Goal: Task Accomplishment & Management: Manage account settings

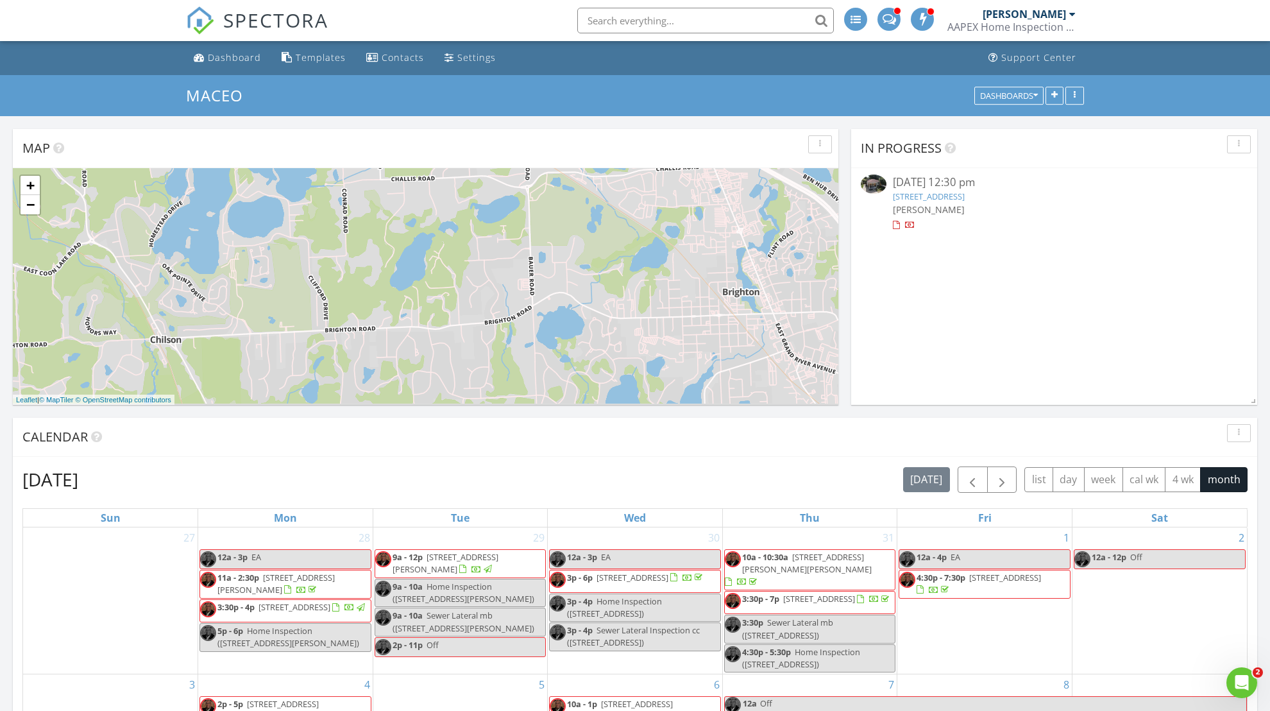
click at [964, 193] on link "13661 Elgin St , Oak Park, MI 48237" at bounding box center [929, 197] width 72 height 12
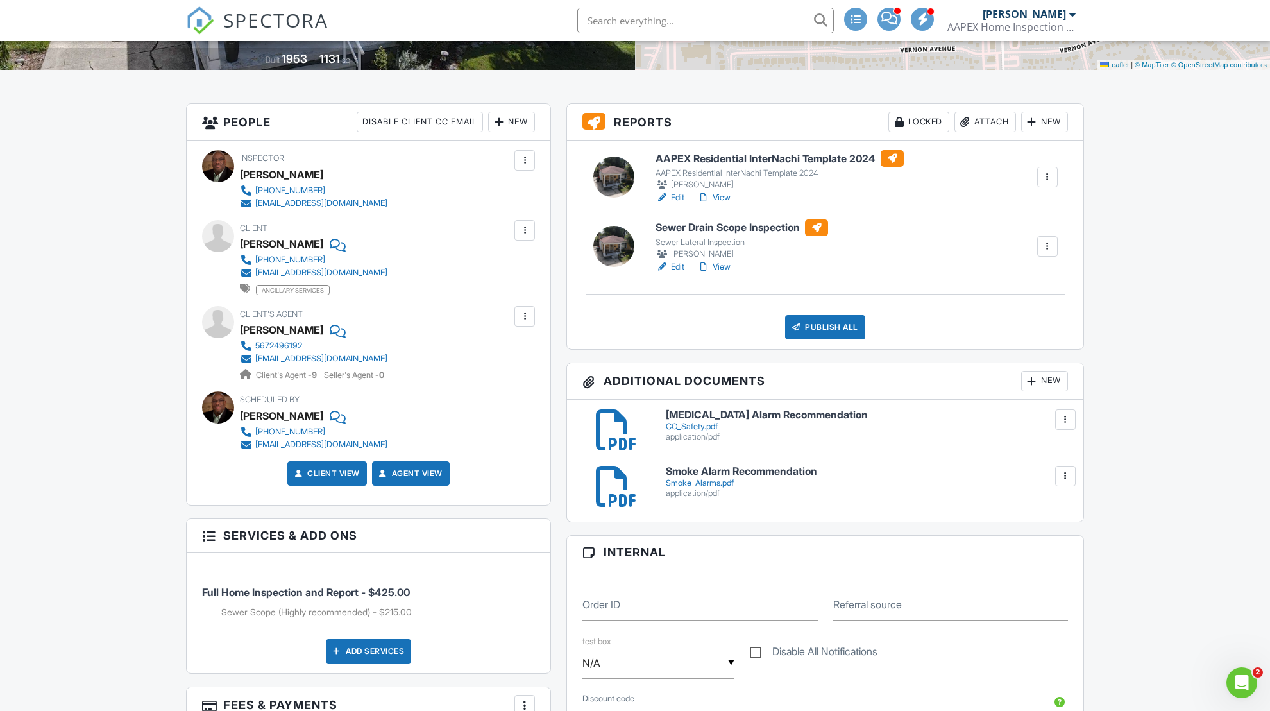
scroll to position [231, 0]
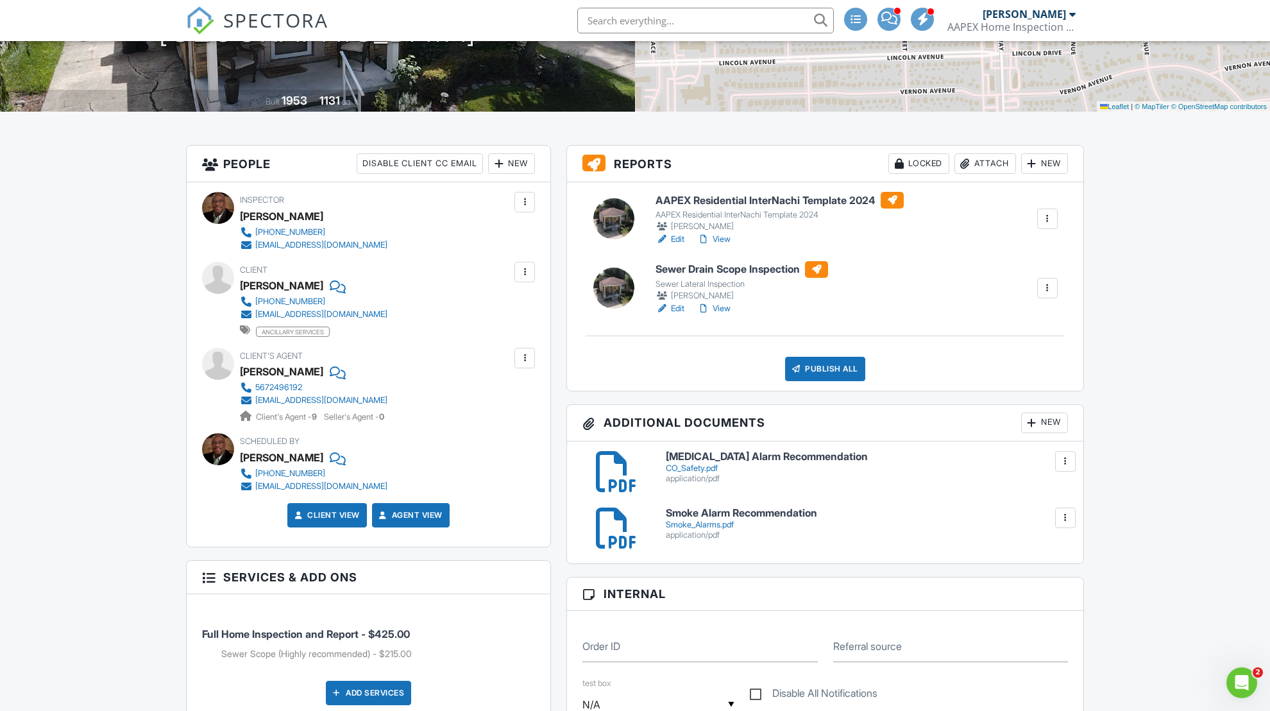
click at [699, 235] on div at bounding box center [703, 239] width 13 height 13
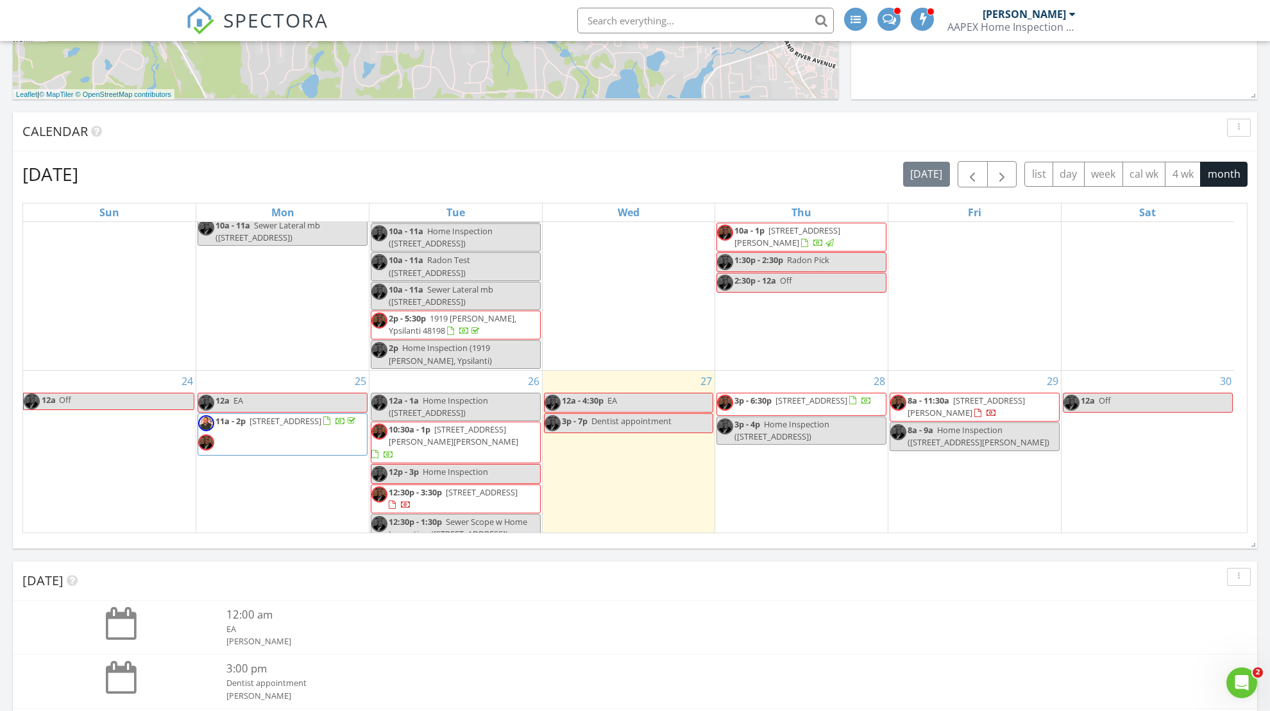
scroll to position [350, 0]
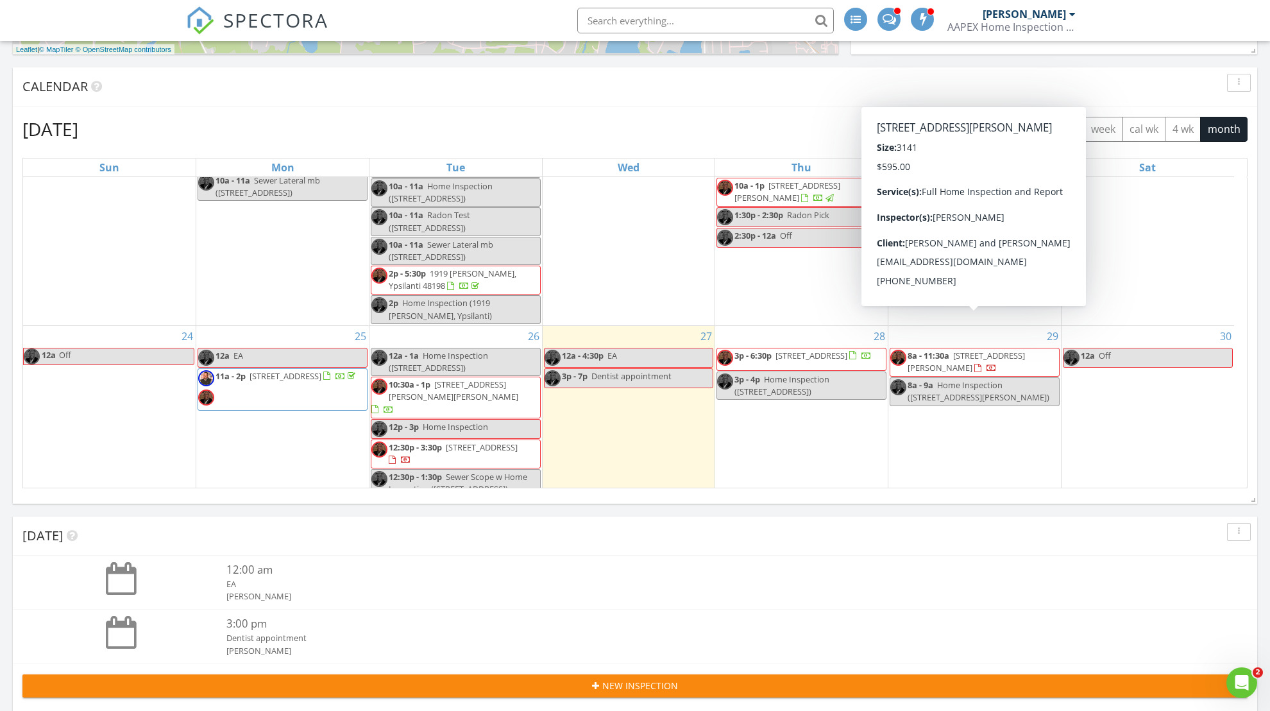
click at [978, 350] on span "5961 Carmen Ct W, Orchard Lake Village 48324" at bounding box center [966, 362] width 117 height 24
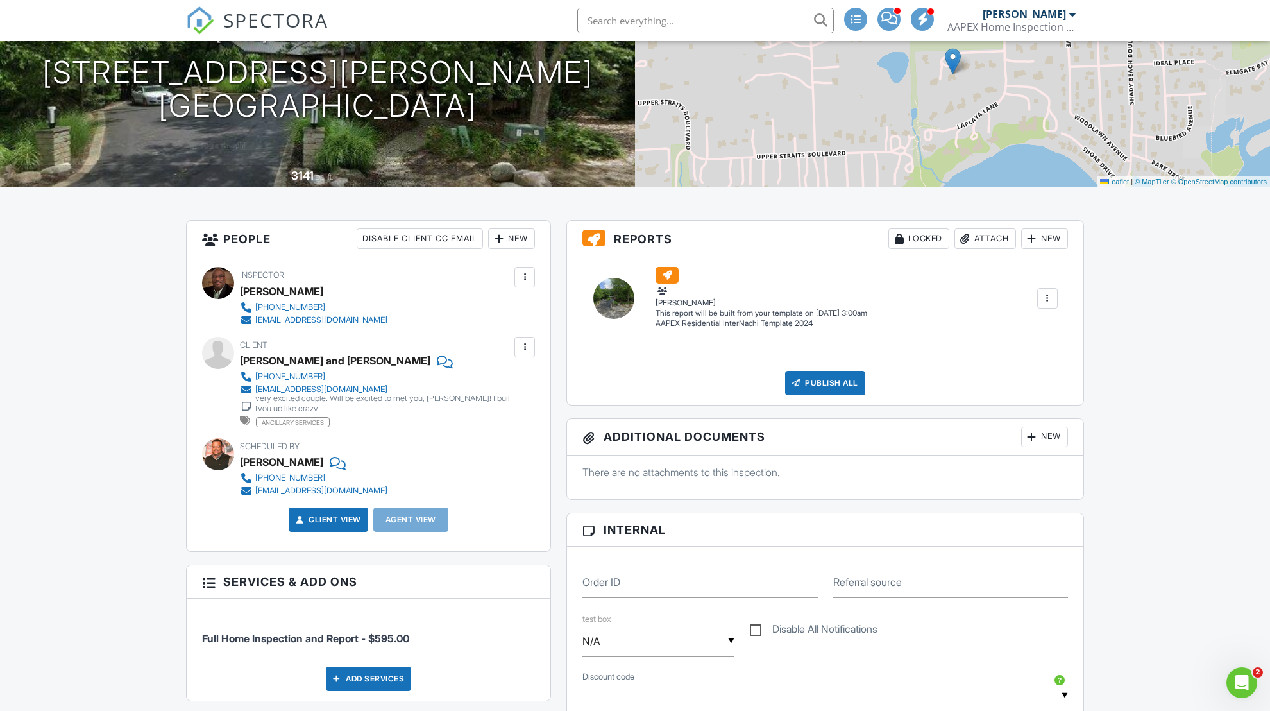
scroll to position [85, 0]
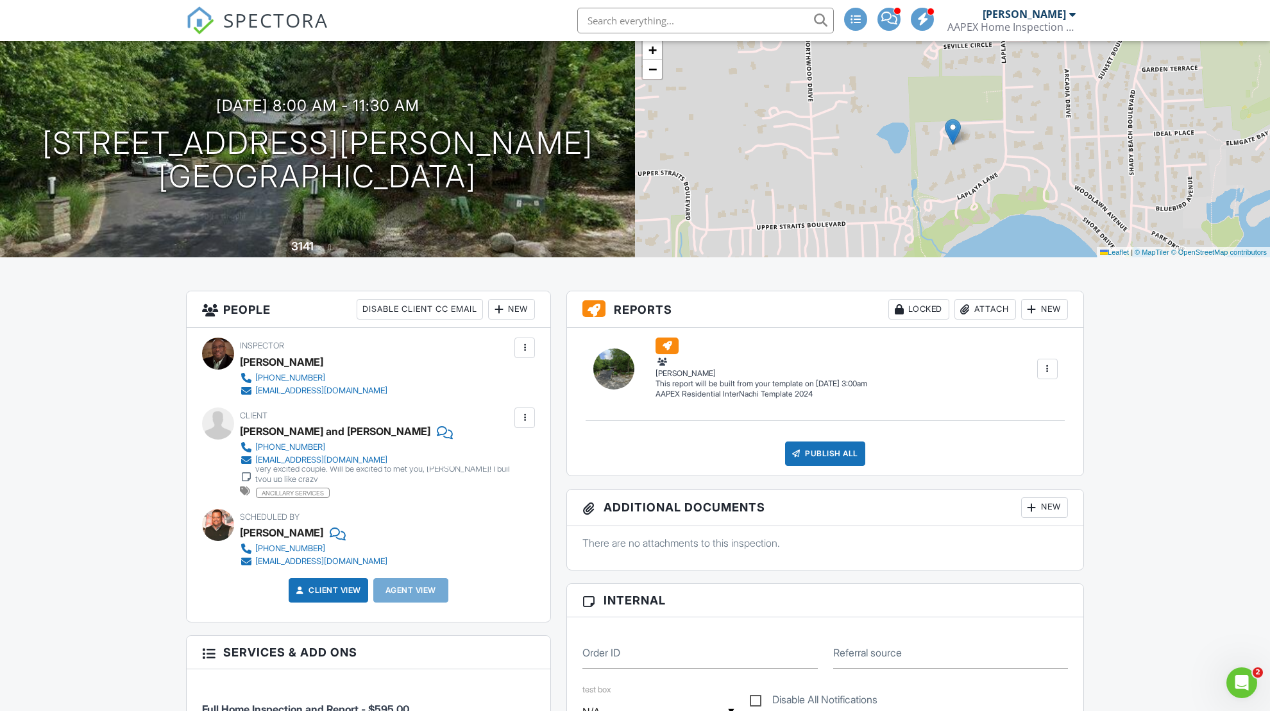
click at [249, 472] on div at bounding box center [246, 476] width 13 height 13
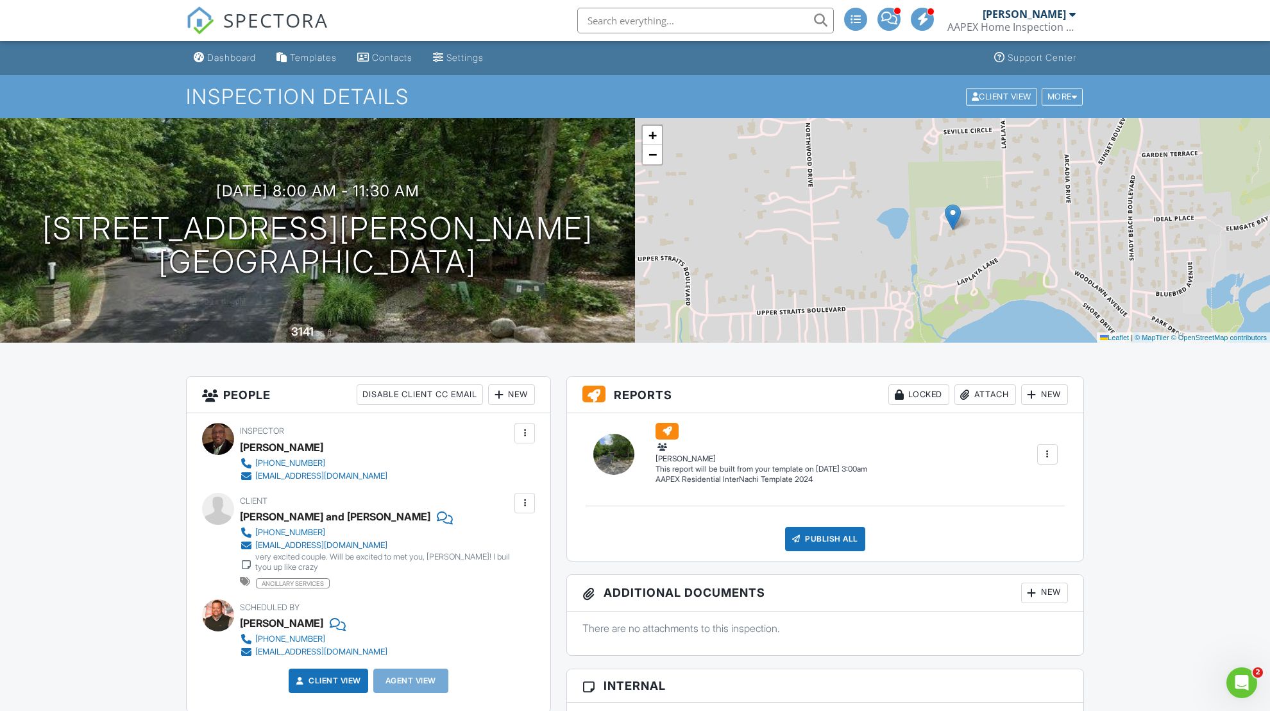
scroll to position [0, 0]
click at [439, 257] on h1 "5961 Carmen Ct W Orchard Lake Village, MI 48324" at bounding box center [317, 246] width 551 height 68
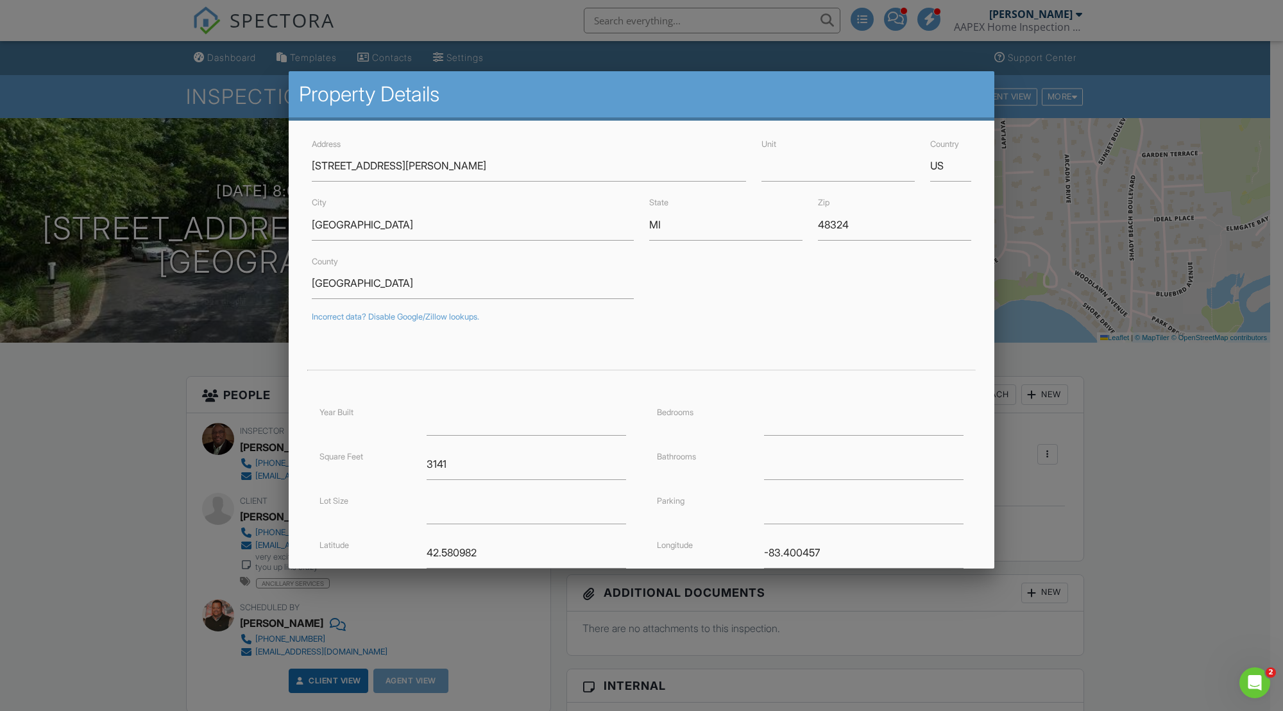
click at [1192, 414] on div at bounding box center [641, 380] width 1283 height 889
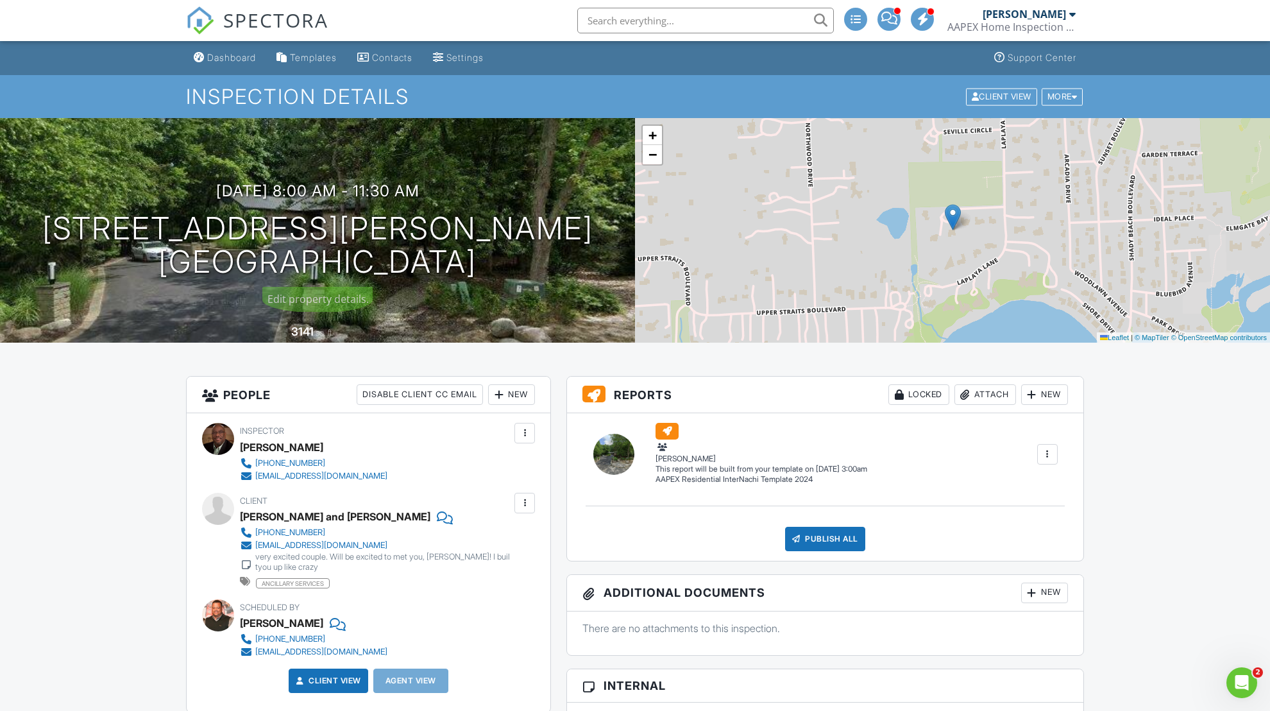
drag, startPoint x: 168, startPoint y: 222, endPoint x: 594, endPoint y: 267, distance: 428.4
click at [594, 267] on div "08/29/2025 8:00 am - 11:30 am 5961 Carmen Ct W Orchard Lake Village, MI 48324" at bounding box center [317, 230] width 635 height 97
click at [620, 302] on div "08/29/2025 8:00 am - 11:30 am 5961 Carmen Ct W Orchard Lake Village, MI 48324 3…" at bounding box center [317, 230] width 635 height 225
click at [224, 58] on div "Dashboard" at bounding box center [231, 57] width 49 height 11
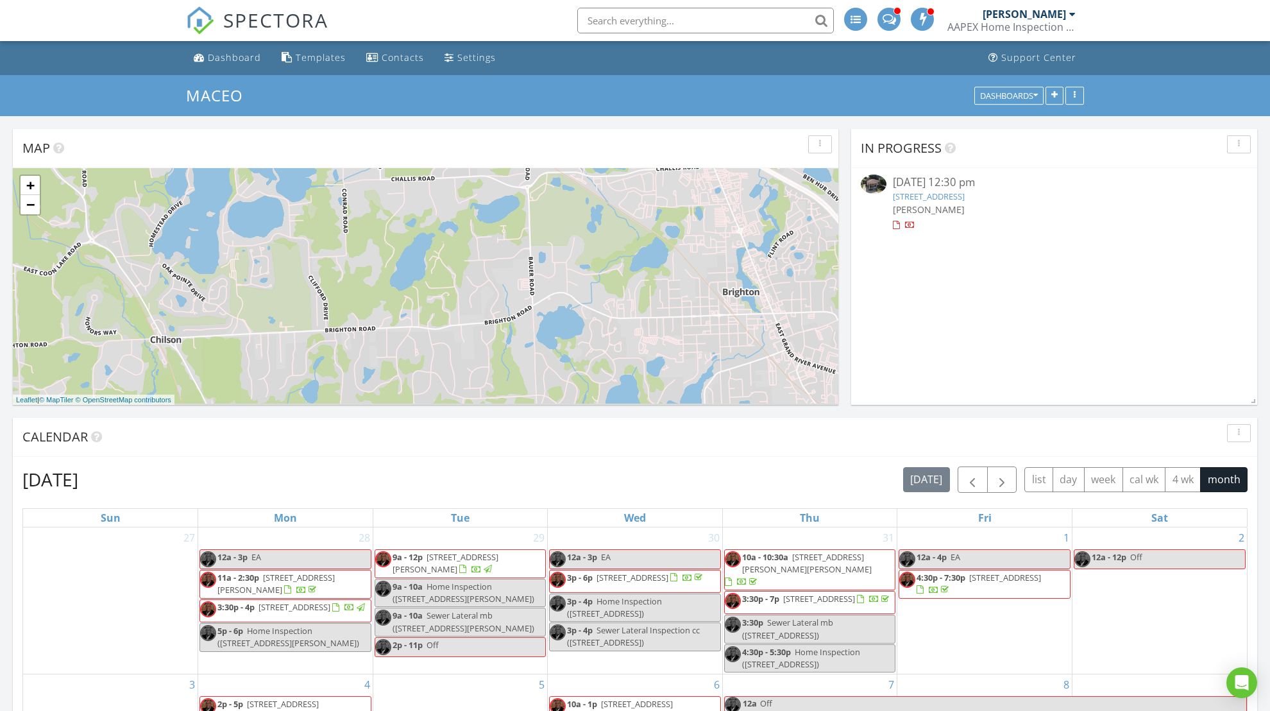
click at [957, 196] on link "[STREET_ADDRESS]" at bounding box center [929, 197] width 72 height 12
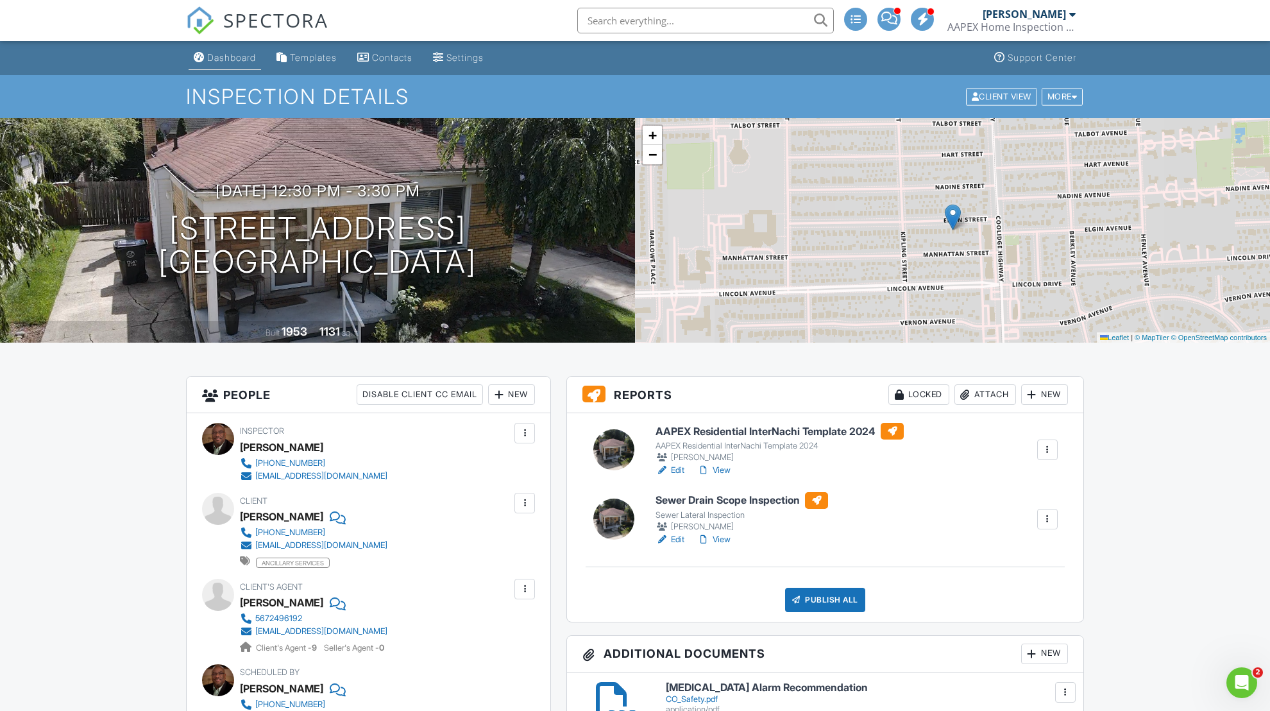
click at [242, 51] on link "Dashboard" at bounding box center [225, 58] width 73 height 24
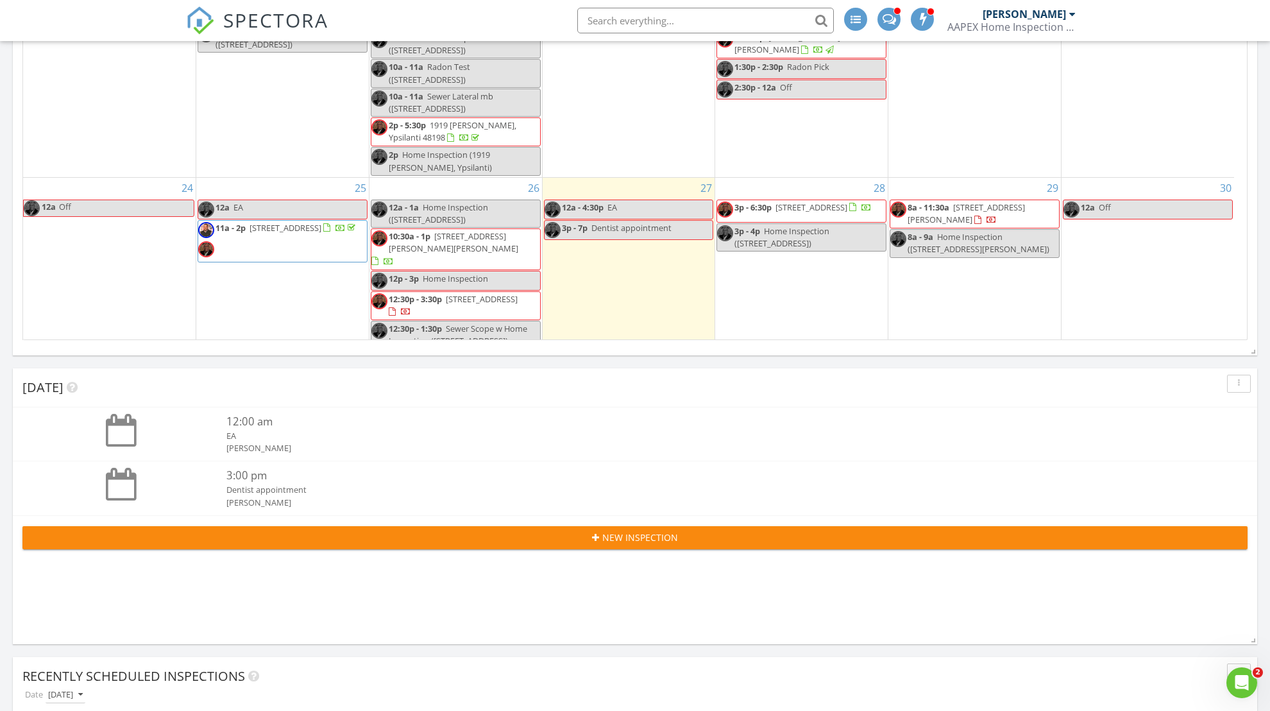
scroll to position [466, 0]
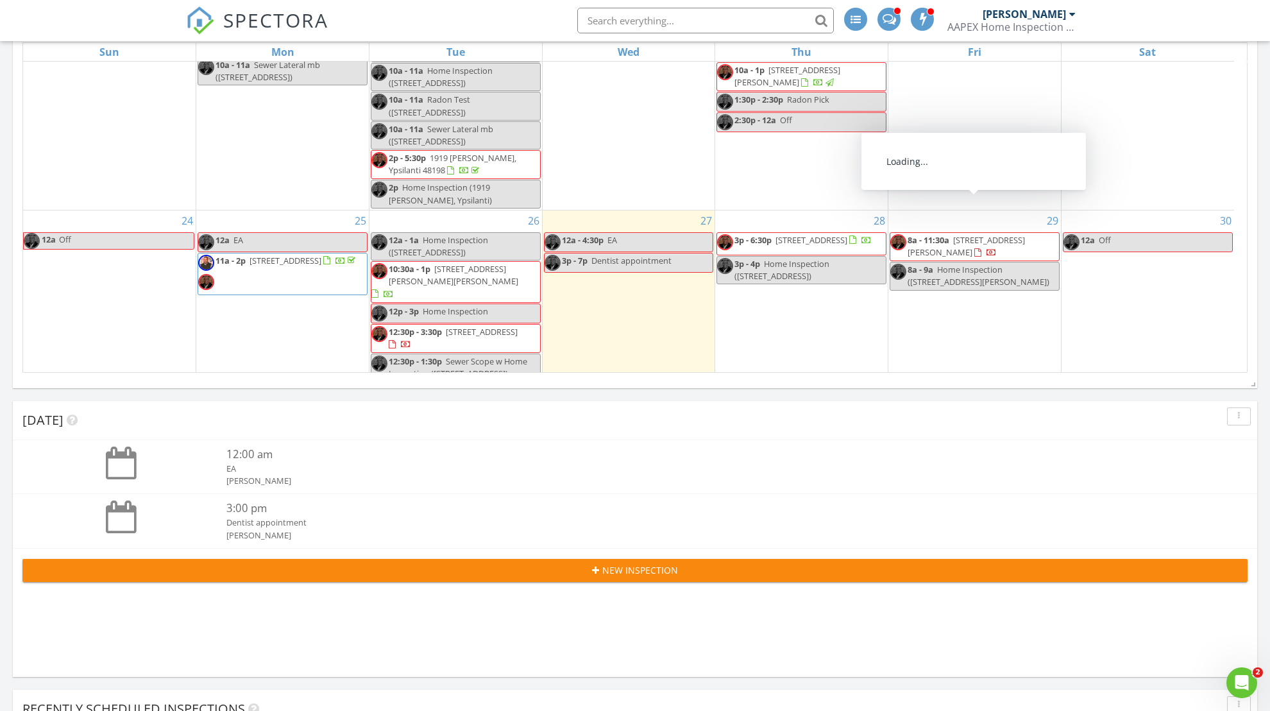
click at [964, 234] on span "5961 Carmen Ct W, Orchard Lake Village 48324" at bounding box center [966, 246] width 117 height 24
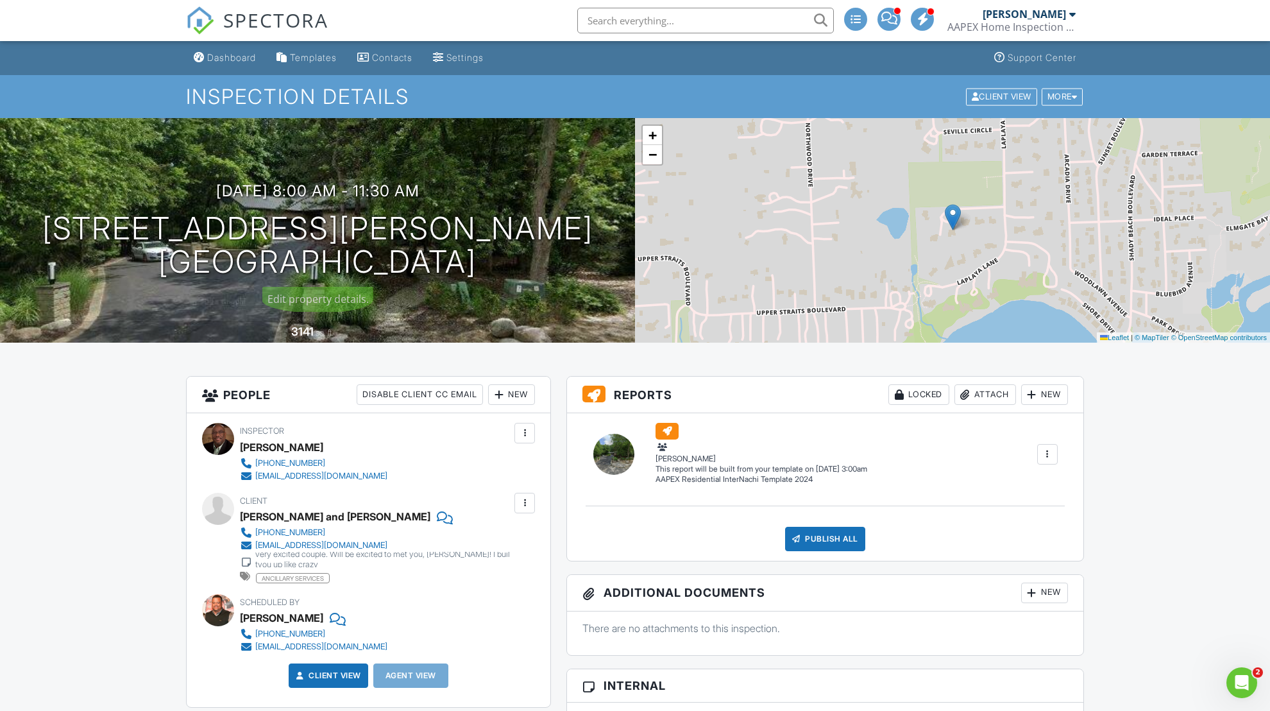
drag, startPoint x: 162, startPoint y: 216, endPoint x: 584, endPoint y: 274, distance: 425.5
click at [584, 274] on div "[DATE] 8:00 am - 11:30 am [STREET_ADDRESS][PERSON_NAME] [GEOGRAPHIC_DATA]" at bounding box center [317, 230] width 635 height 97
